Goal: Obtain resource: Download file/media

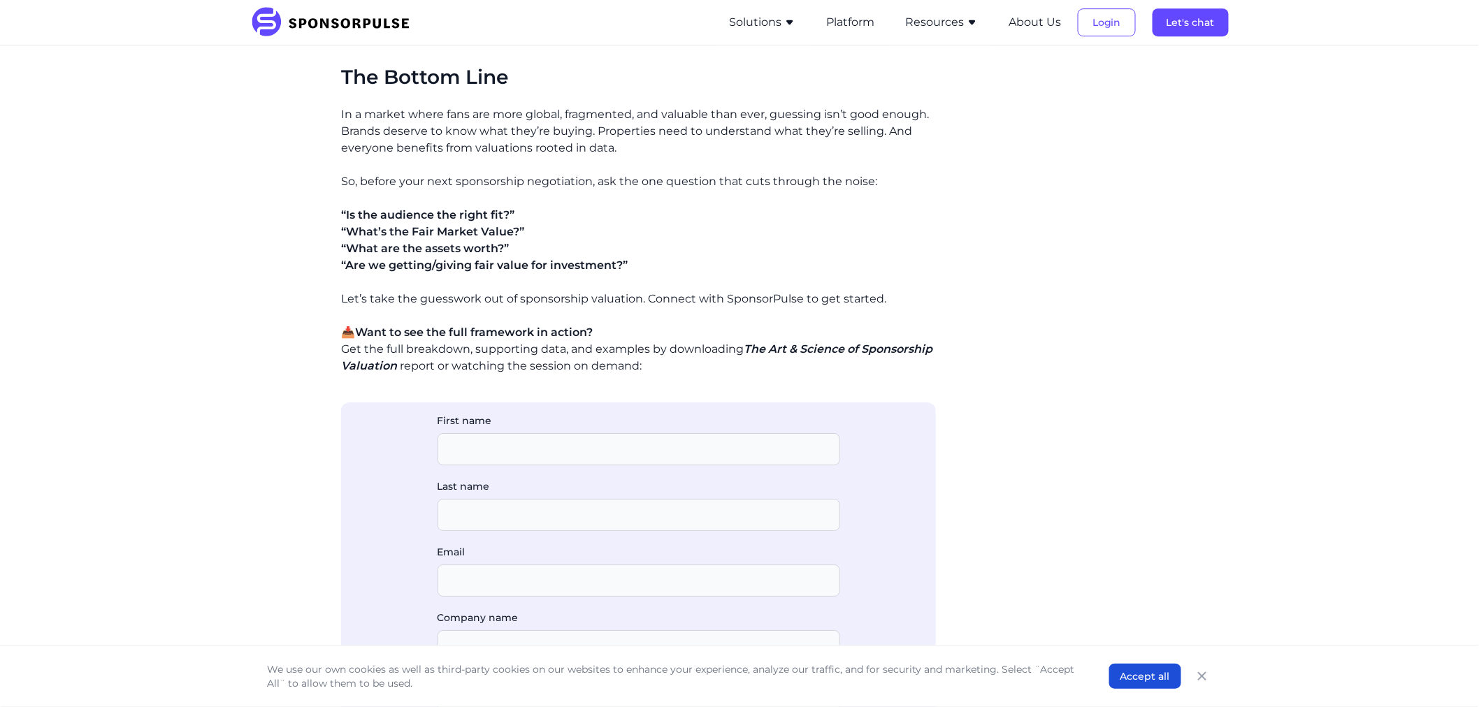
scroll to position [2018, 0]
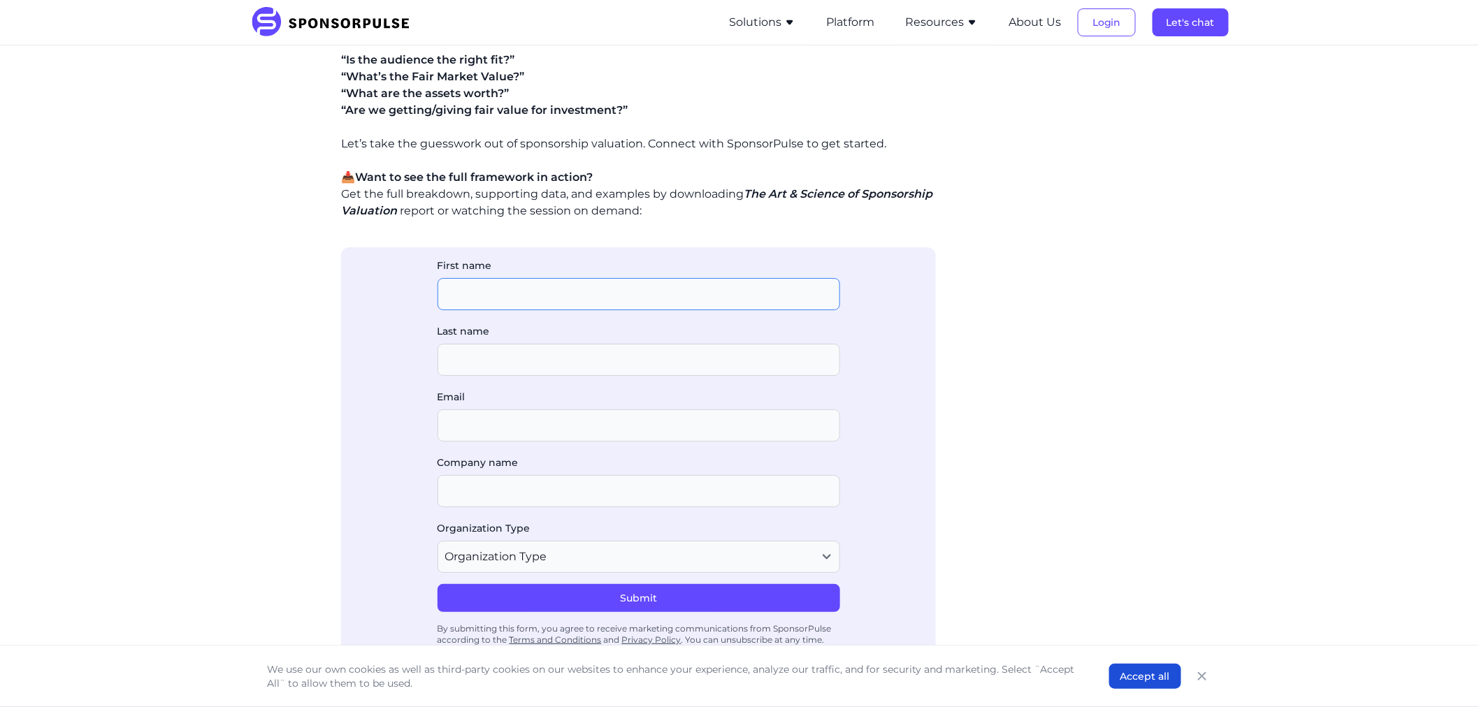
click at [460, 294] on input "First name" at bounding box center [639, 294] width 403 height 32
type input "Mac"
type input "D"
type input "[PERSON_NAME][EMAIL_ADDRESS][PERSON_NAME][DOMAIN_NAME]"
type input "Bell Media"
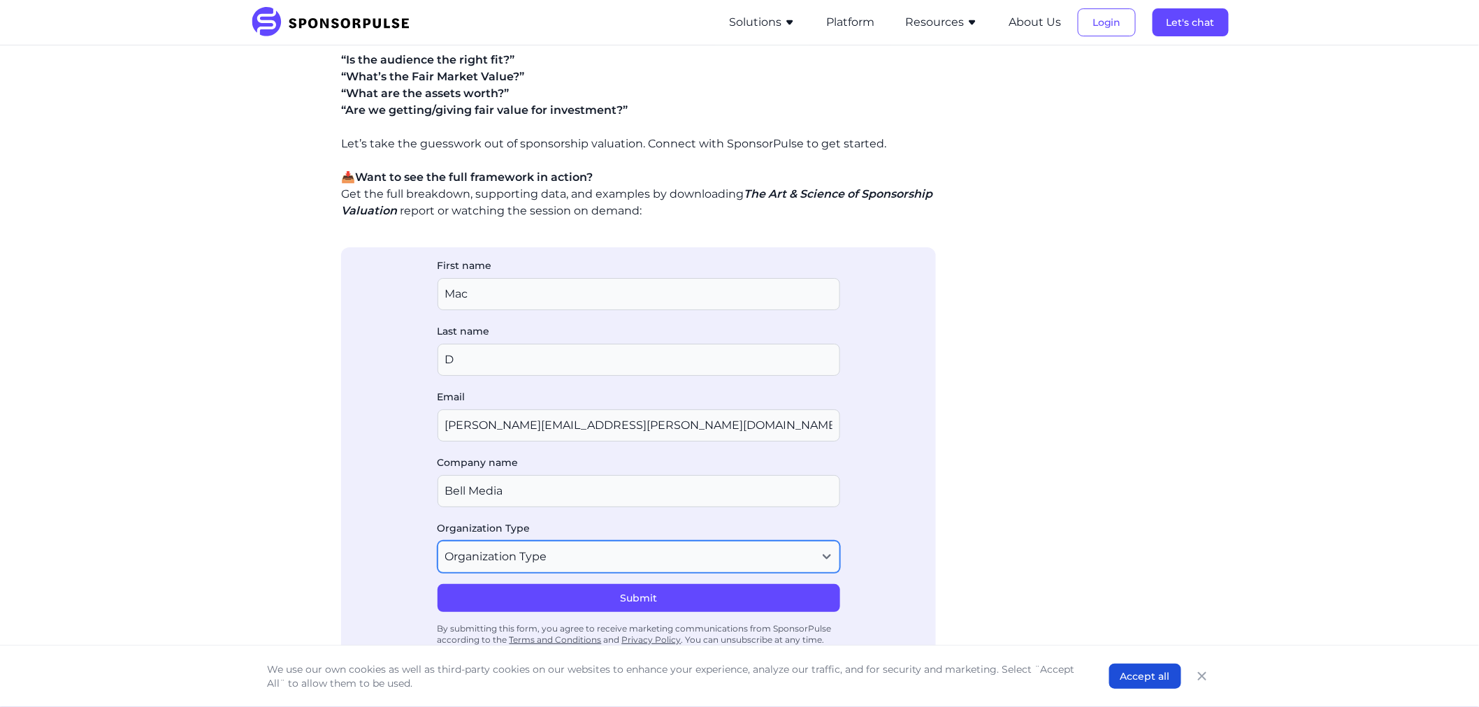
click at [490, 564] on select "Organization Type Agency or Consultancy Property Brand (Sponsor) Other" at bounding box center [639, 557] width 403 height 32
select select "Other"
click at [438, 541] on select "Organization Type Agency or Consultancy Property Brand (Sponsor) Other" at bounding box center [639, 557] width 403 height 32
click at [562, 602] on button "Submit" at bounding box center [639, 598] width 403 height 28
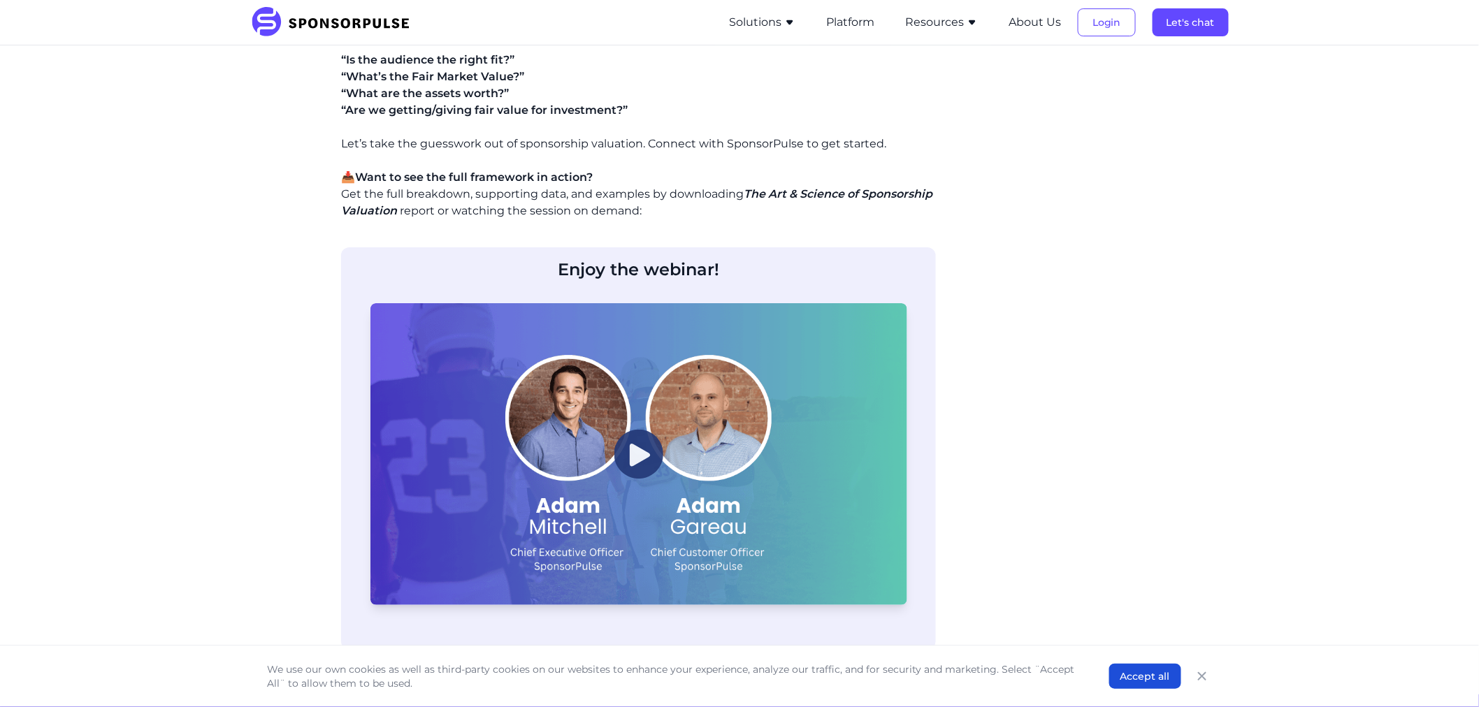
click at [646, 452] on img at bounding box center [638, 453] width 49 height 49
